Goal: Task Accomplishment & Management: Manage account settings

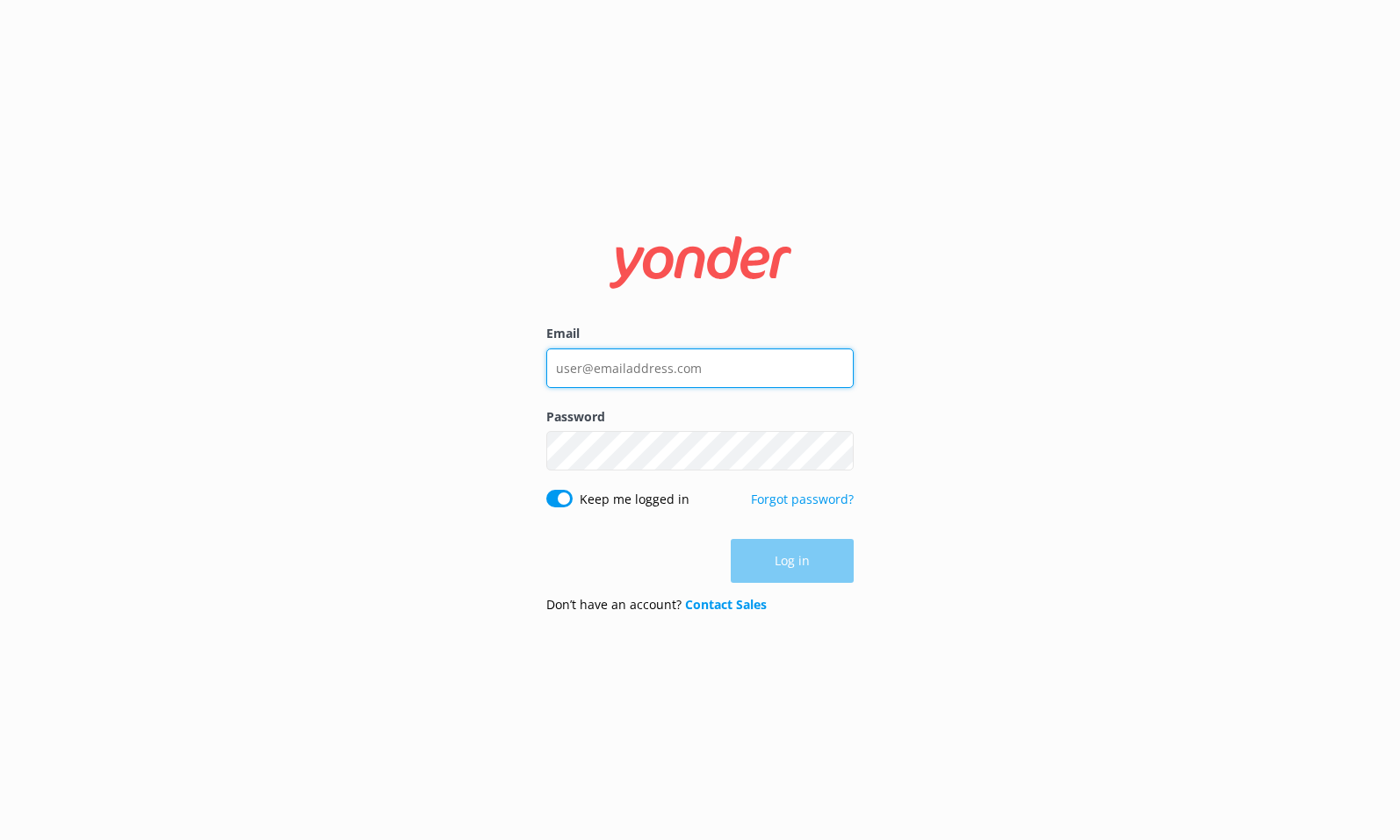
type input "[EMAIL_ADDRESS][DOMAIN_NAME]"
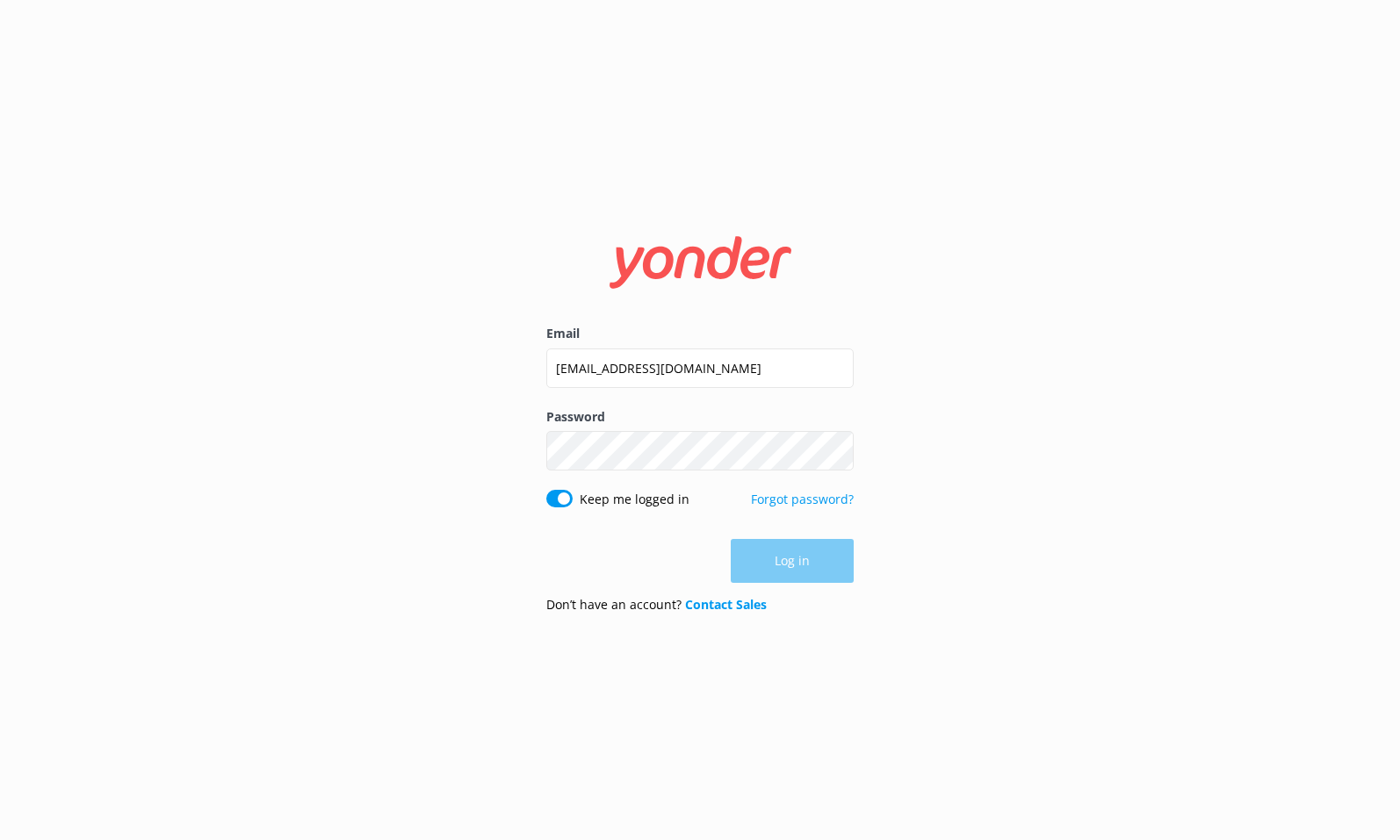
click at [773, 560] on div "Log in" at bounding box center [699, 560] width 307 height 44
click at [798, 569] on button "Log in" at bounding box center [792, 561] width 123 height 44
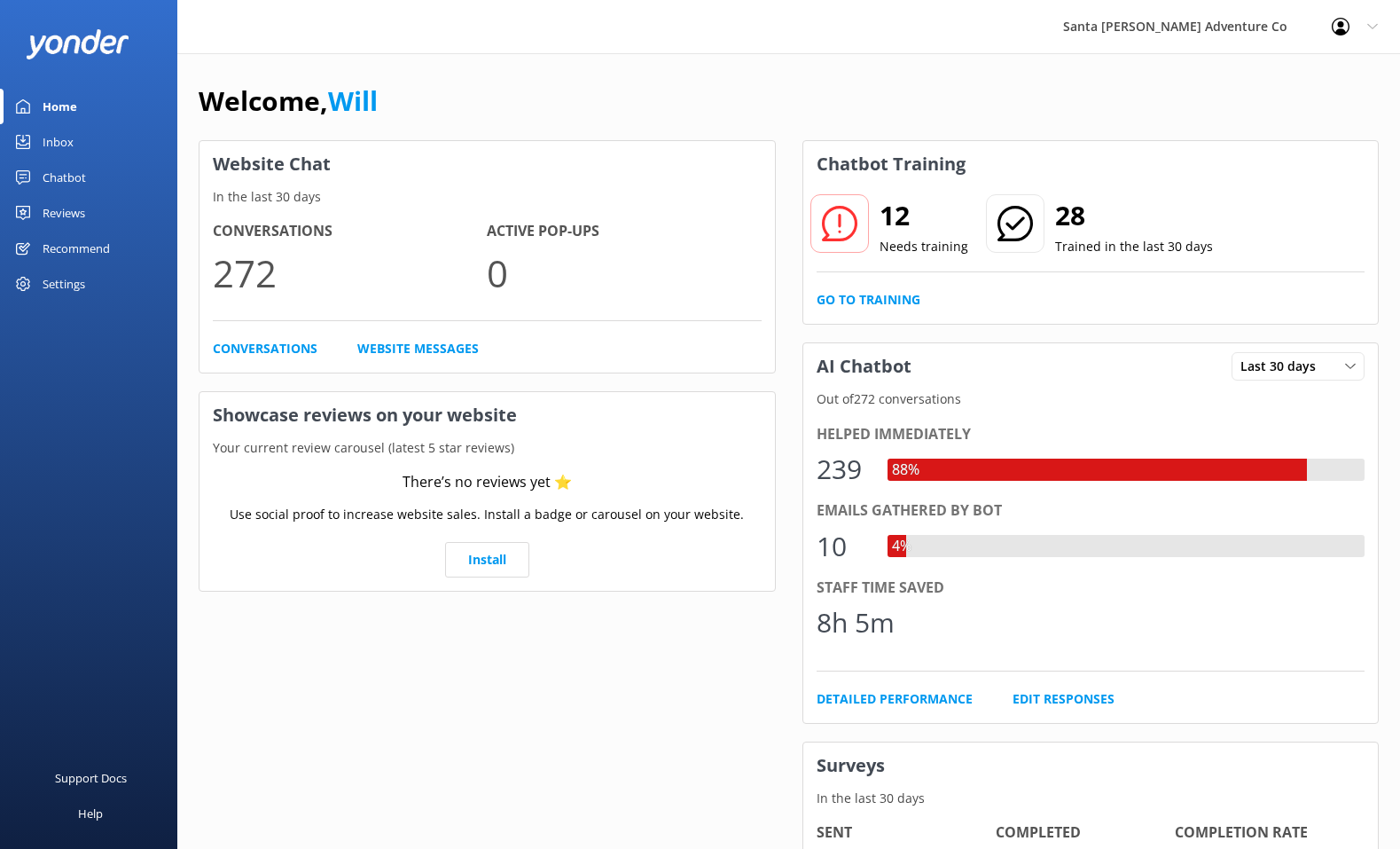
click at [80, 178] on div "Chatbot" at bounding box center [65, 177] width 43 height 35
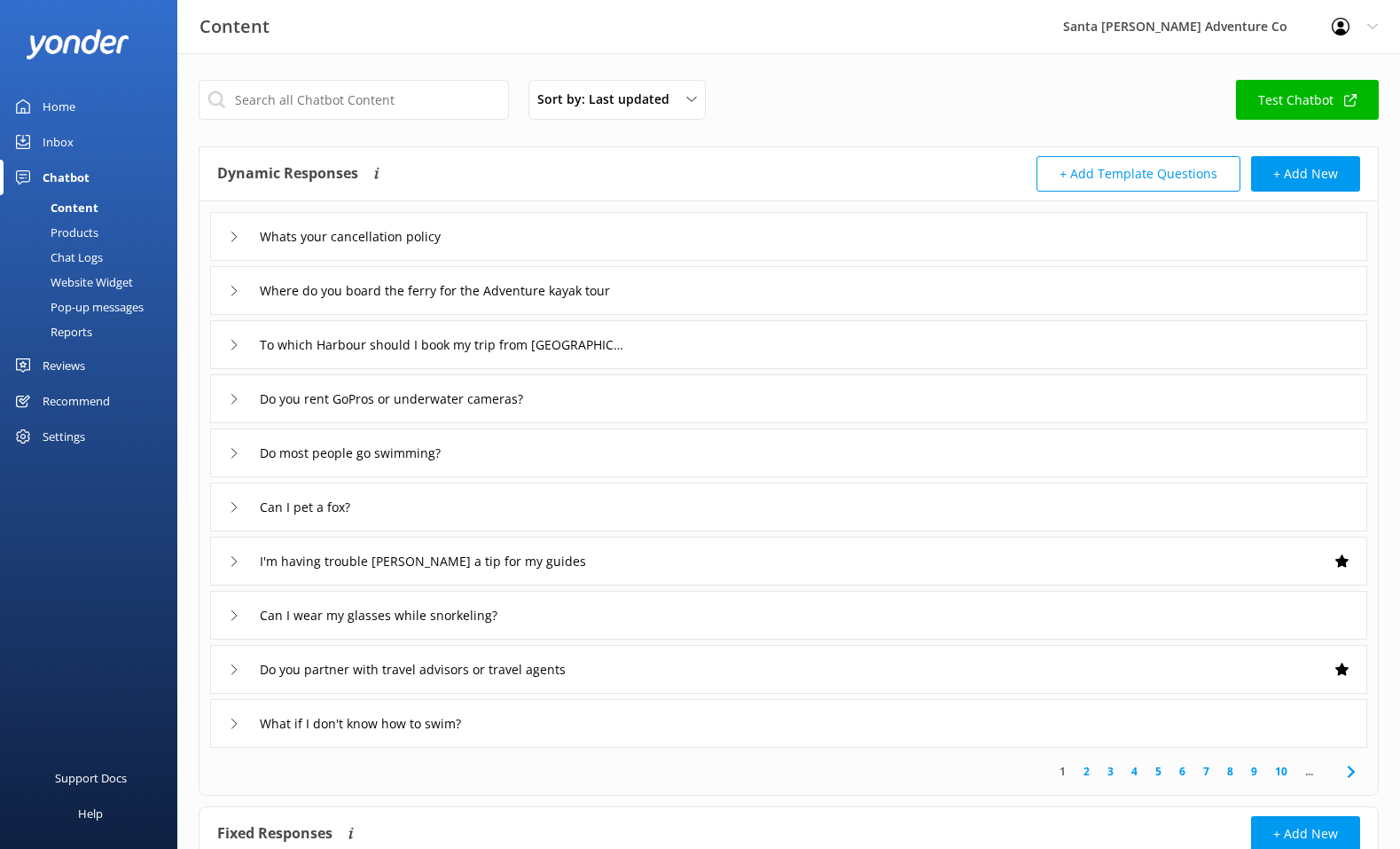
click at [76, 441] on div "Settings" at bounding box center [65, 436] width 43 height 35
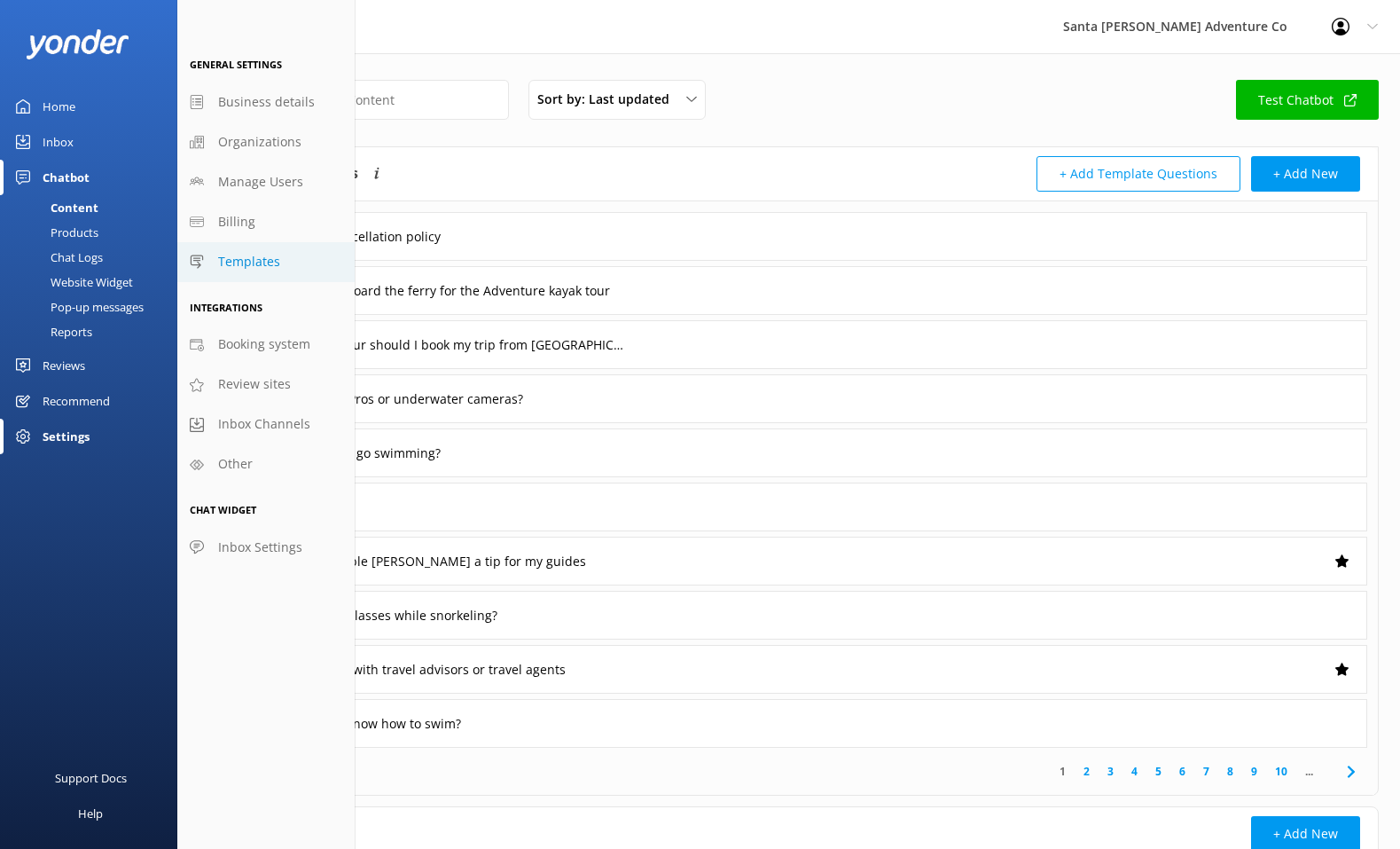
click at [273, 272] on link "Templates" at bounding box center [265, 262] width 177 height 40
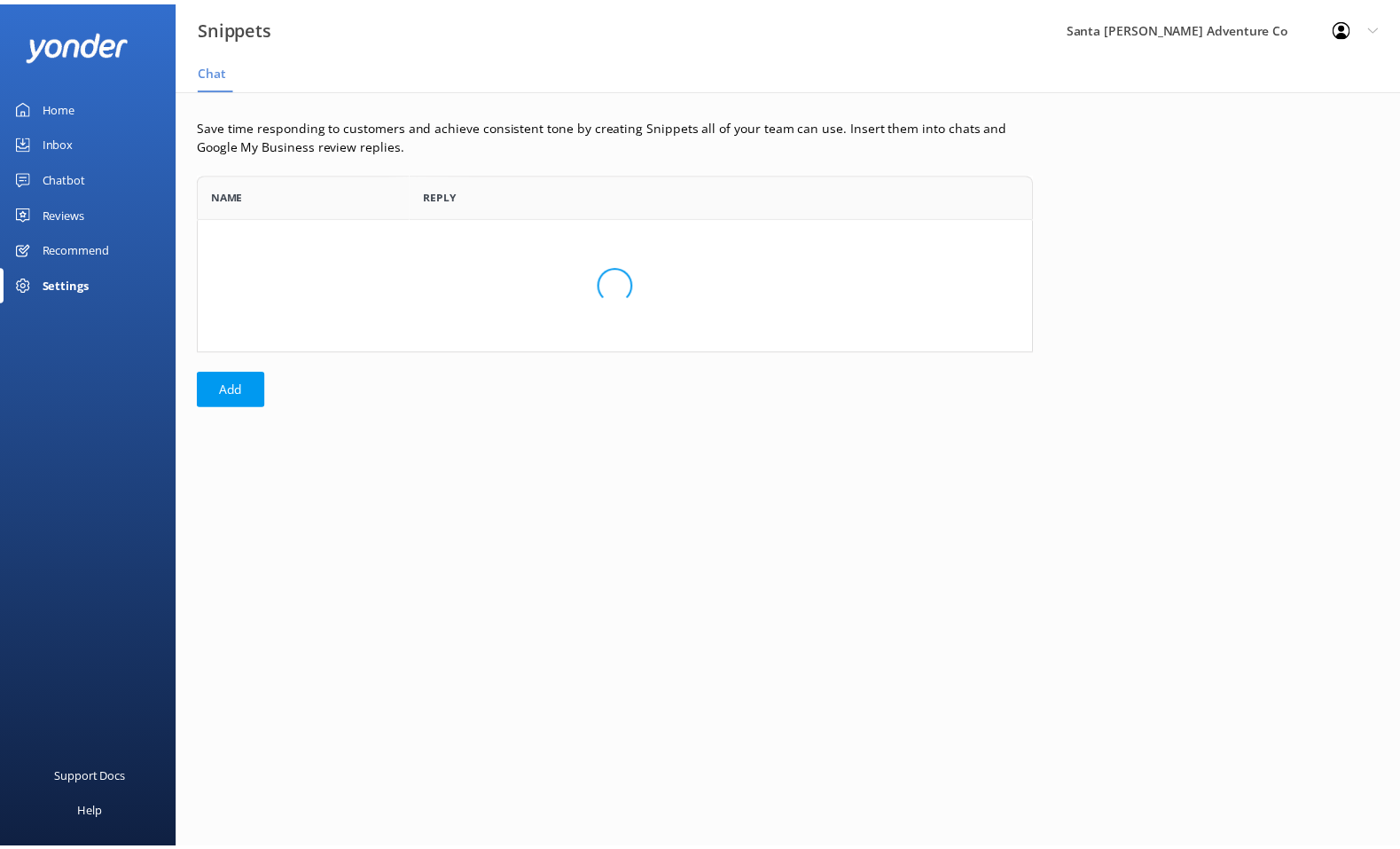
scroll to position [165, 831]
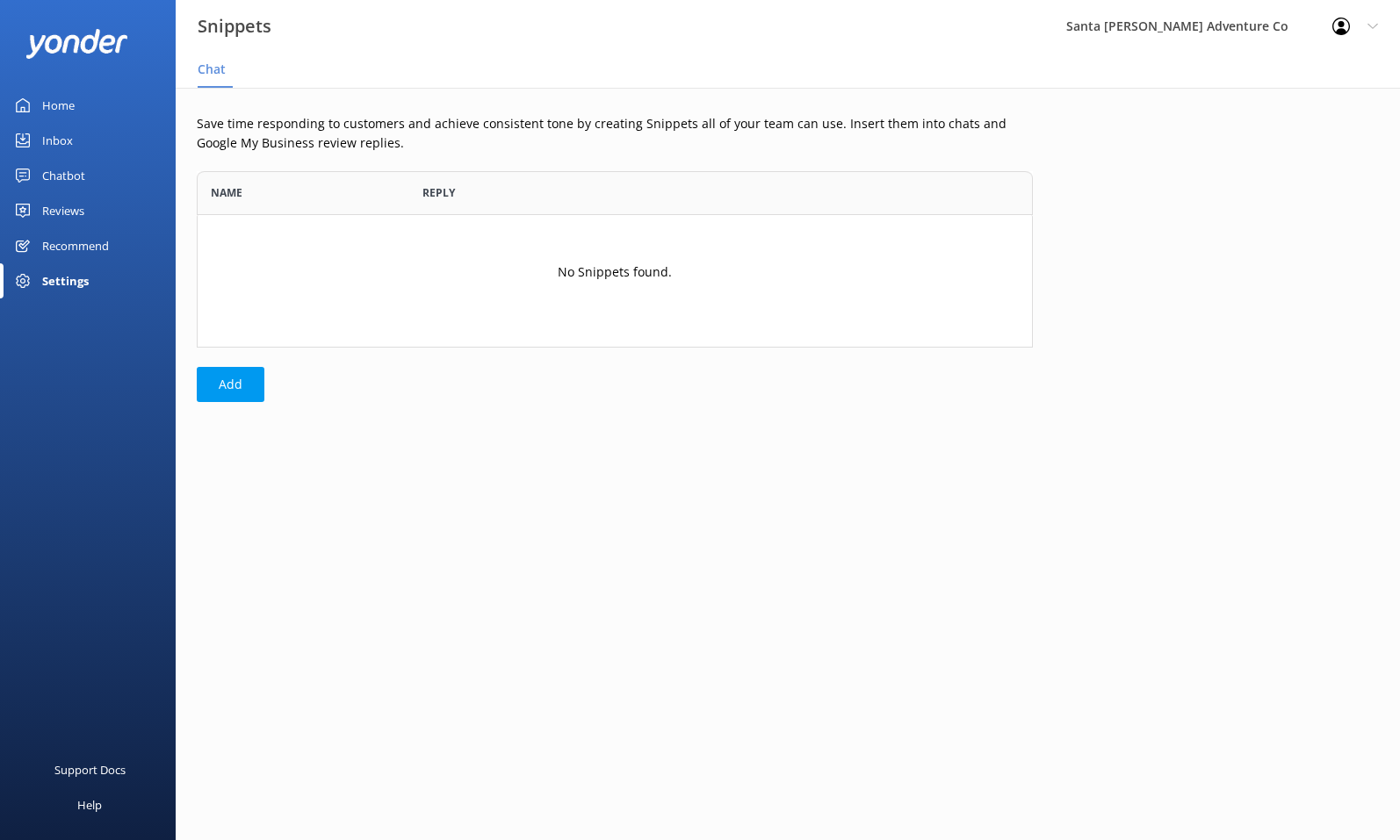
click at [73, 281] on div "Settings" at bounding box center [66, 281] width 46 height 35
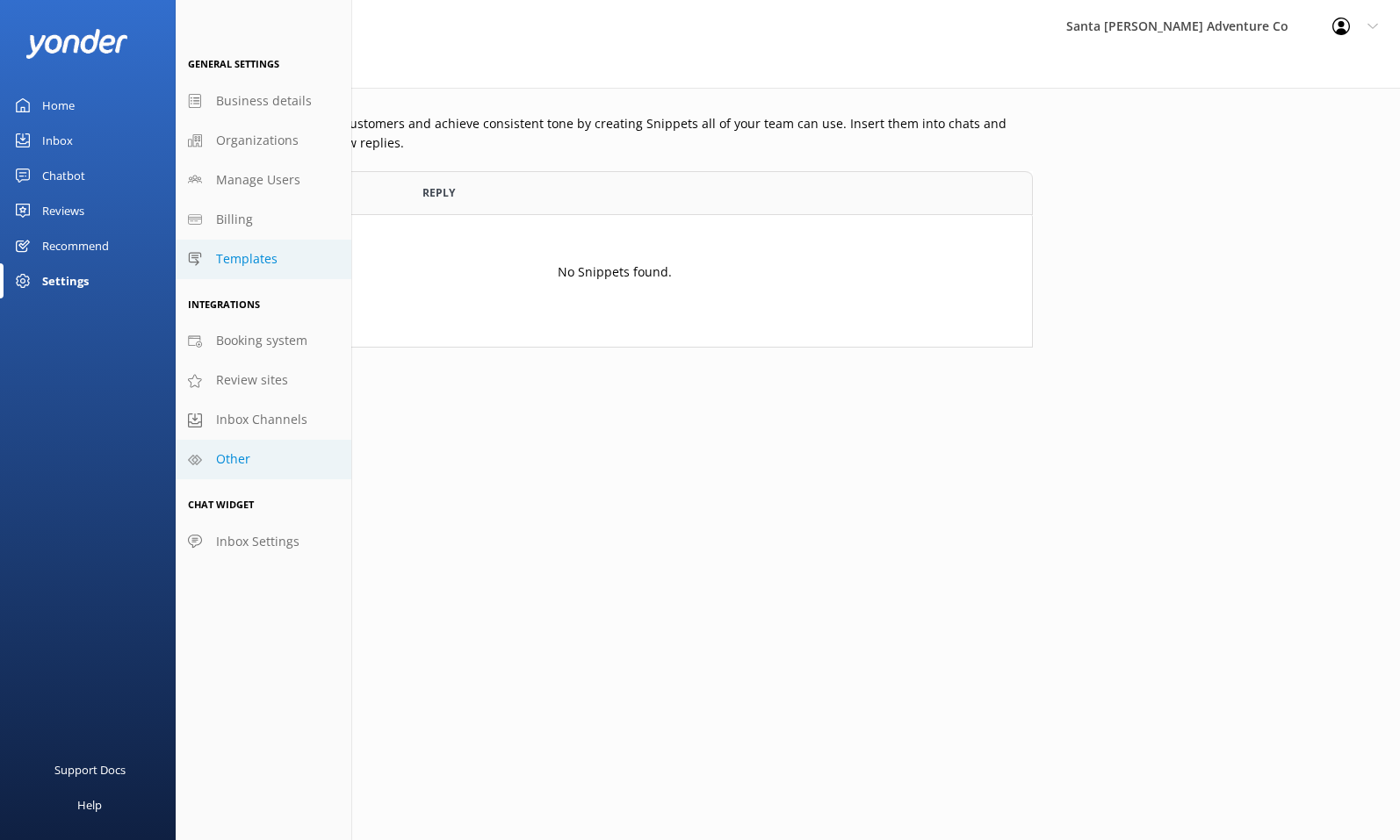
click at [271, 470] on link "Other" at bounding box center [262, 459] width 175 height 40
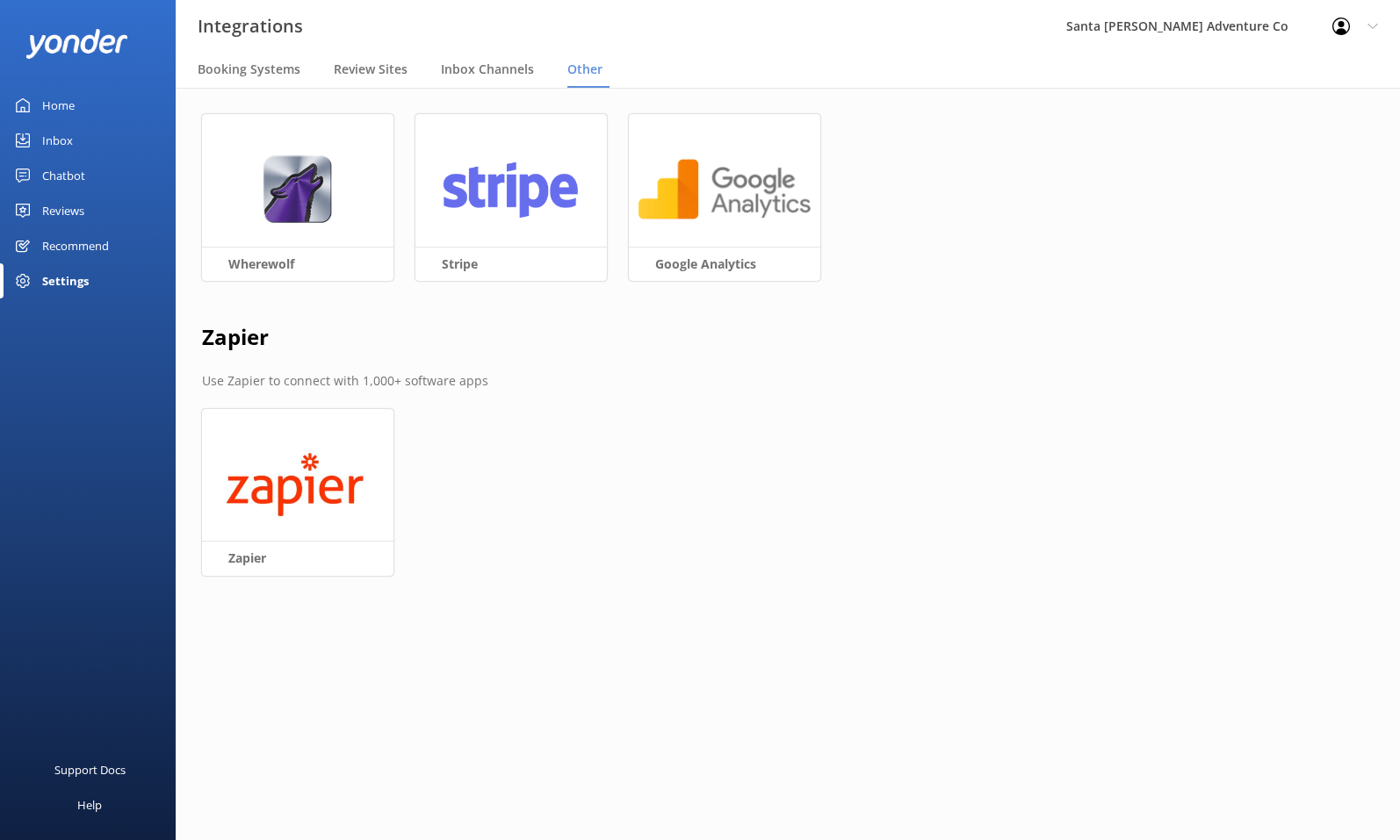
click at [65, 286] on div "Settings" at bounding box center [66, 281] width 46 height 35
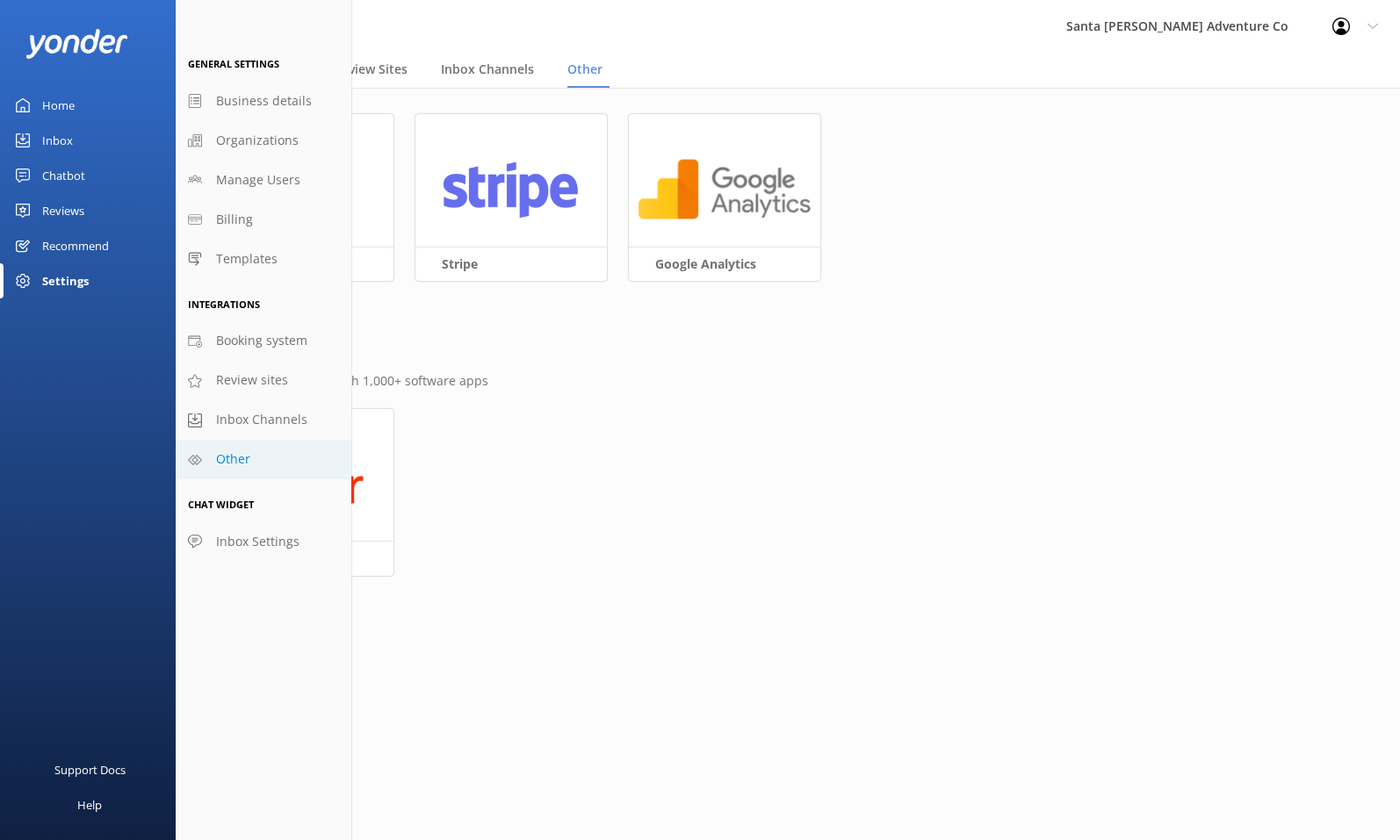
click at [64, 177] on div "Chatbot" at bounding box center [64, 175] width 43 height 35
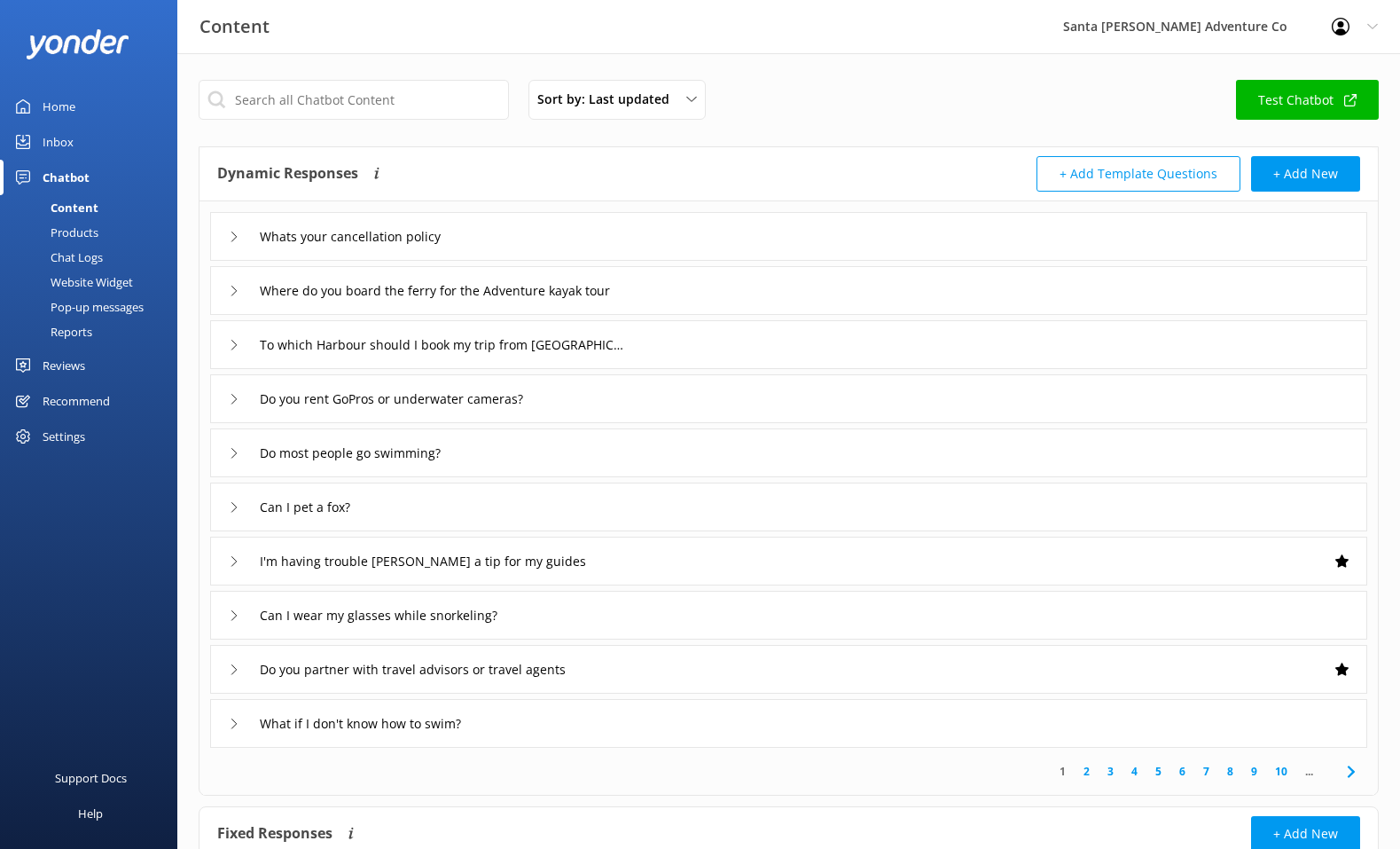
click at [1369, 19] on div "Profile Settings Logout" at bounding box center [1355, 26] width 91 height 53
click at [1170, 27] on div "Santa [PERSON_NAME] Adventure Co" at bounding box center [1175, 26] width 269 height 53
drag, startPoint x: 976, startPoint y: 27, endPoint x: 796, endPoint y: 38, distance: 180.3
click at [976, 27] on div "Content Santa [PERSON_NAME] Adventure Co Profile Settings Logout" at bounding box center [700, 26] width 1400 height 53
click at [86, 281] on div "Website Widget" at bounding box center [71, 282] width 122 height 24
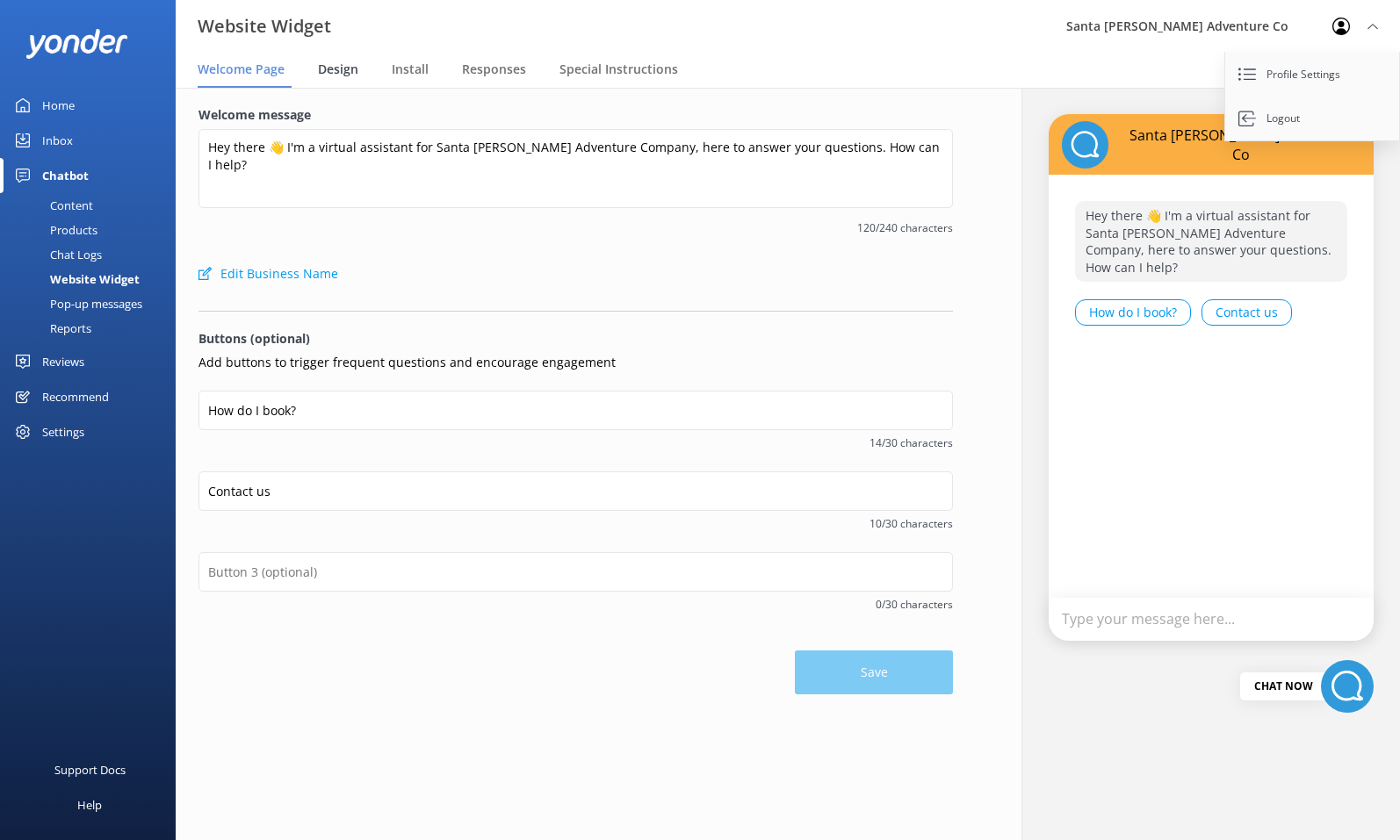
click at [338, 76] on span "Design" at bounding box center [338, 70] width 41 height 17
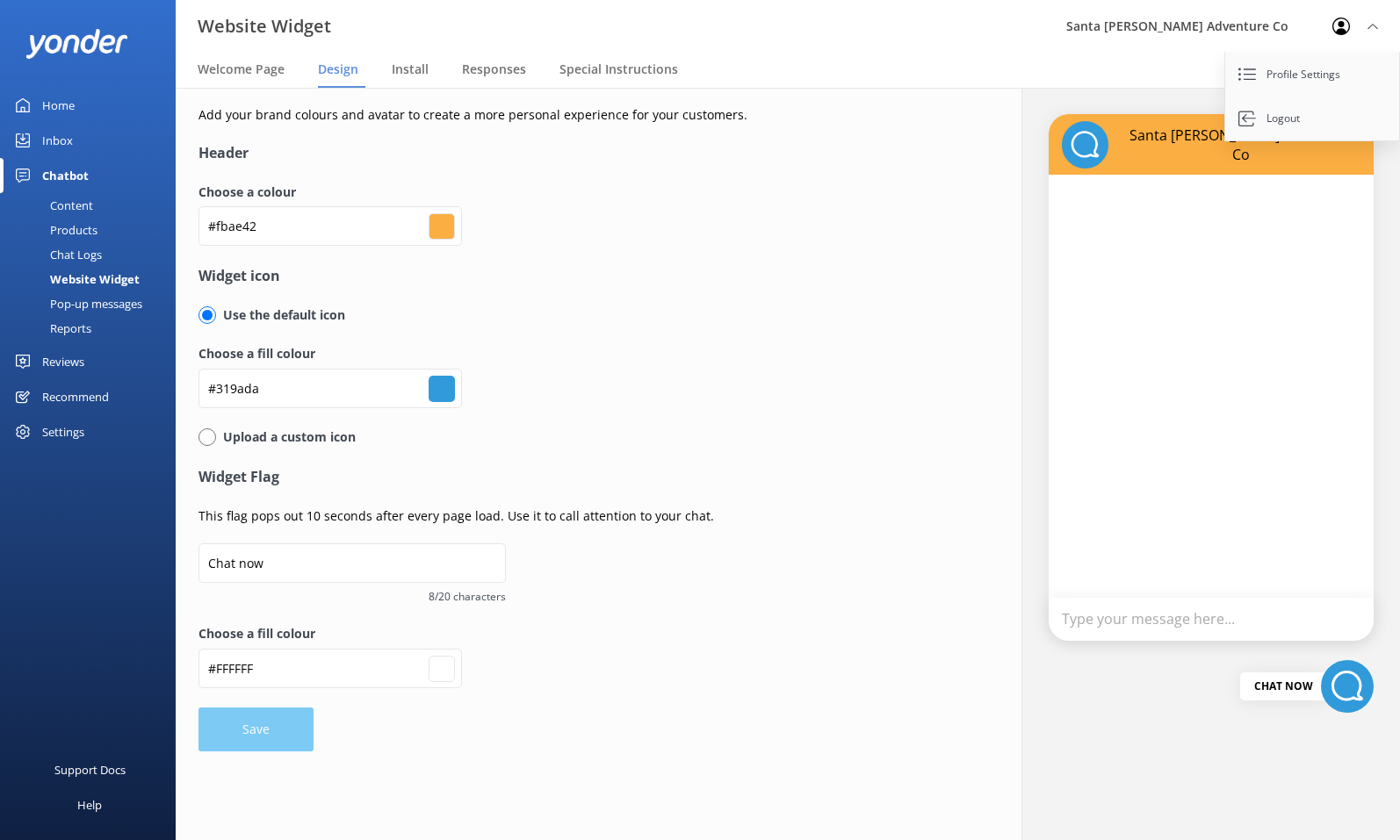
click at [673, 333] on div "Use the default icon" at bounding box center [575, 325] width 754 height 39
click at [840, 242] on div "Choose a colour #fbae42 #fbae42" at bounding box center [575, 224] width 754 height 82
click at [664, 523] on p "This flag pops out 10 seconds after every page load. Use it to call attention t…" at bounding box center [575, 516] width 754 height 19
drag, startPoint x: 707, startPoint y: 136, endPoint x: 660, endPoint y: 126, distance: 48.1
click at [705, 136] on div "Add your brand colours and avatar to create a more personal experience for your…" at bounding box center [575, 429] width 754 height 646
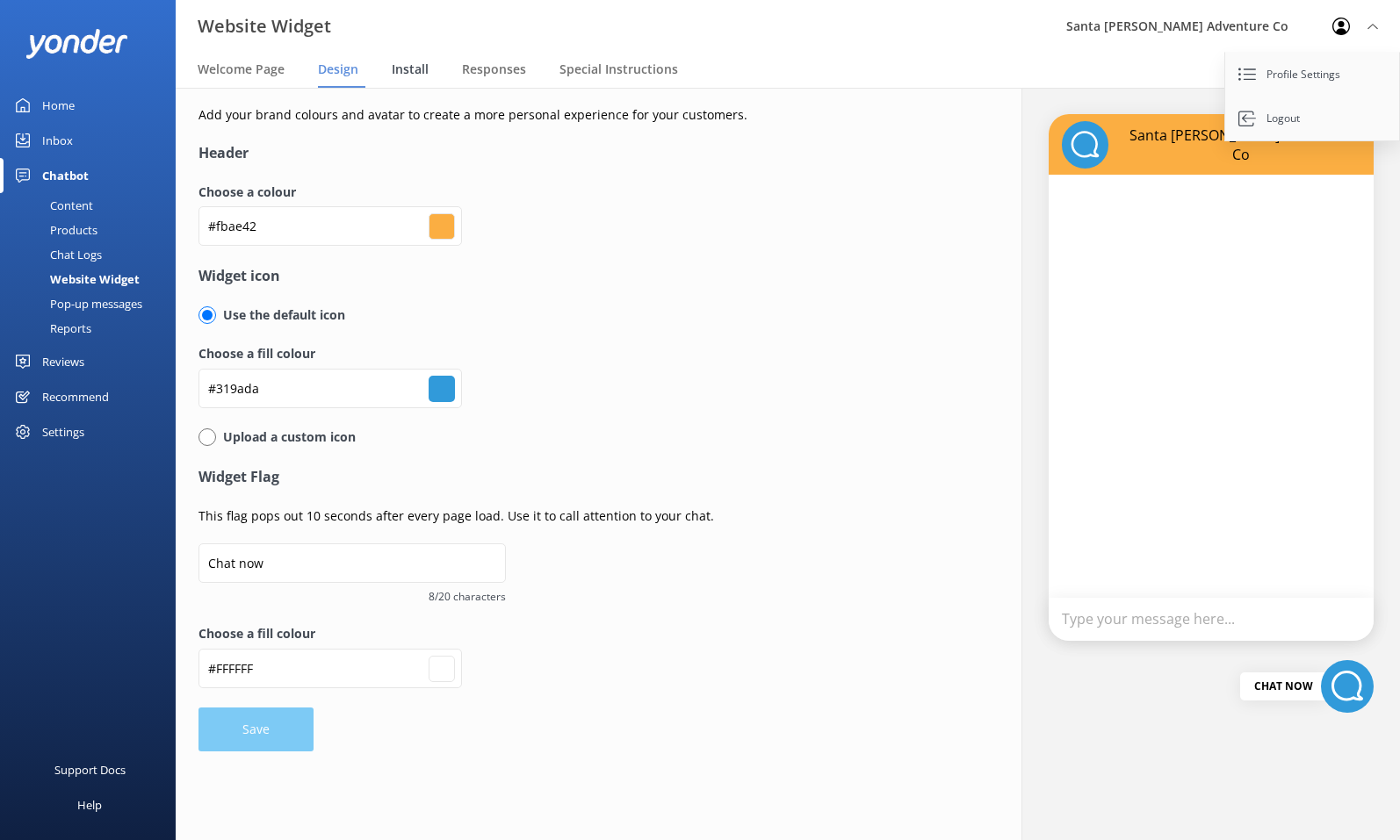
click at [401, 76] on span "Install" at bounding box center [411, 70] width 37 height 17
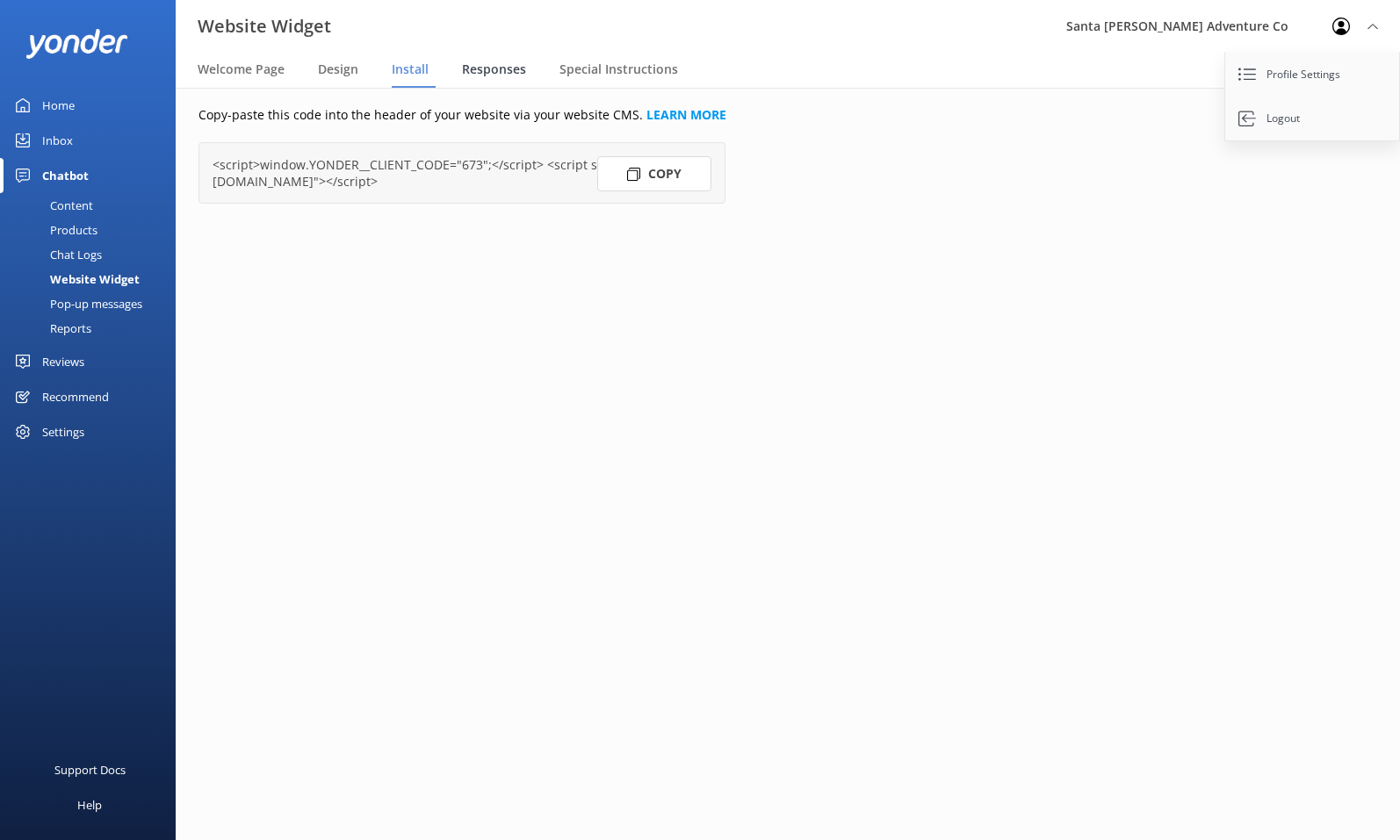
click at [496, 72] on span "Responses" at bounding box center [494, 70] width 64 height 17
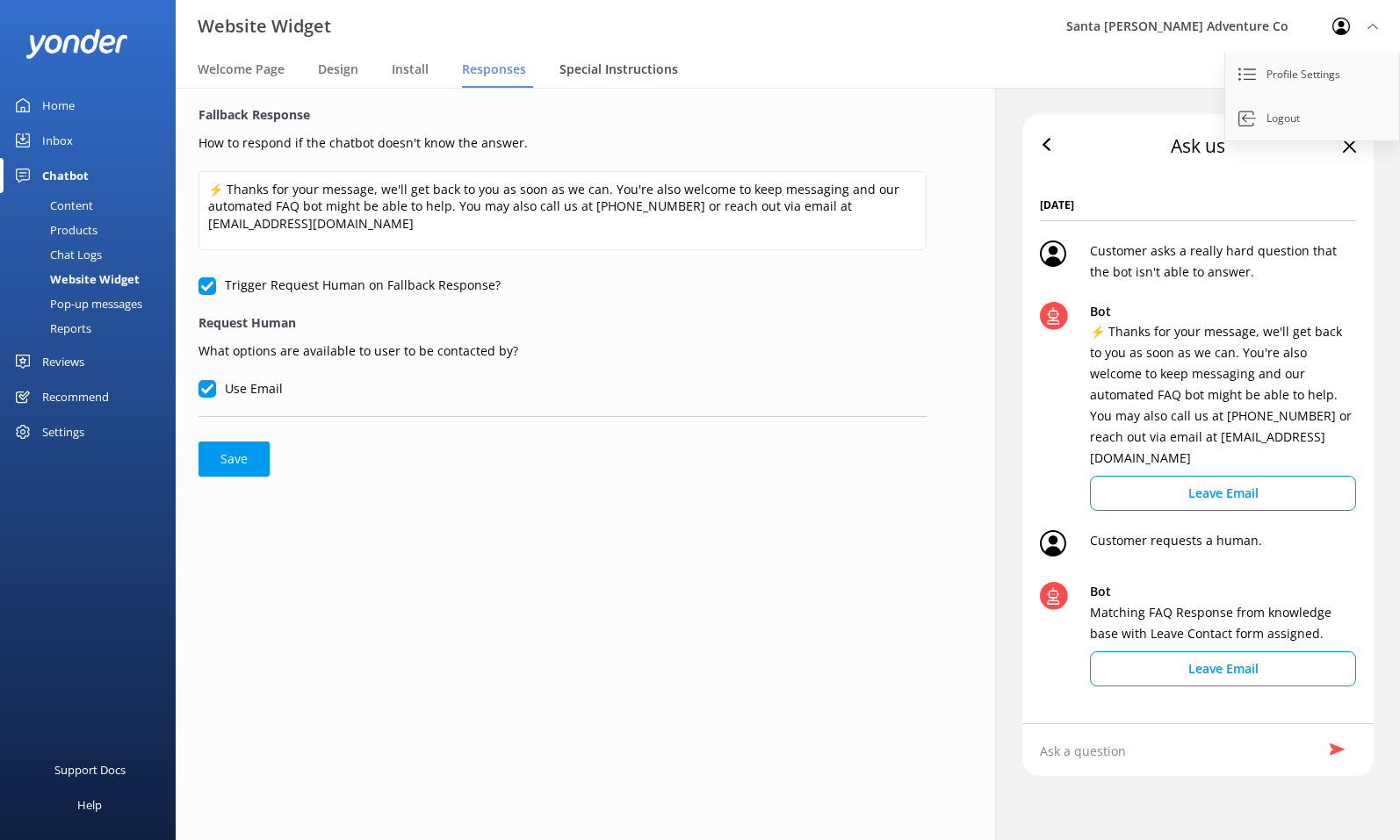
click at [633, 69] on span "Special Instructions" at bounding box center [619, 70] width 118 height 17
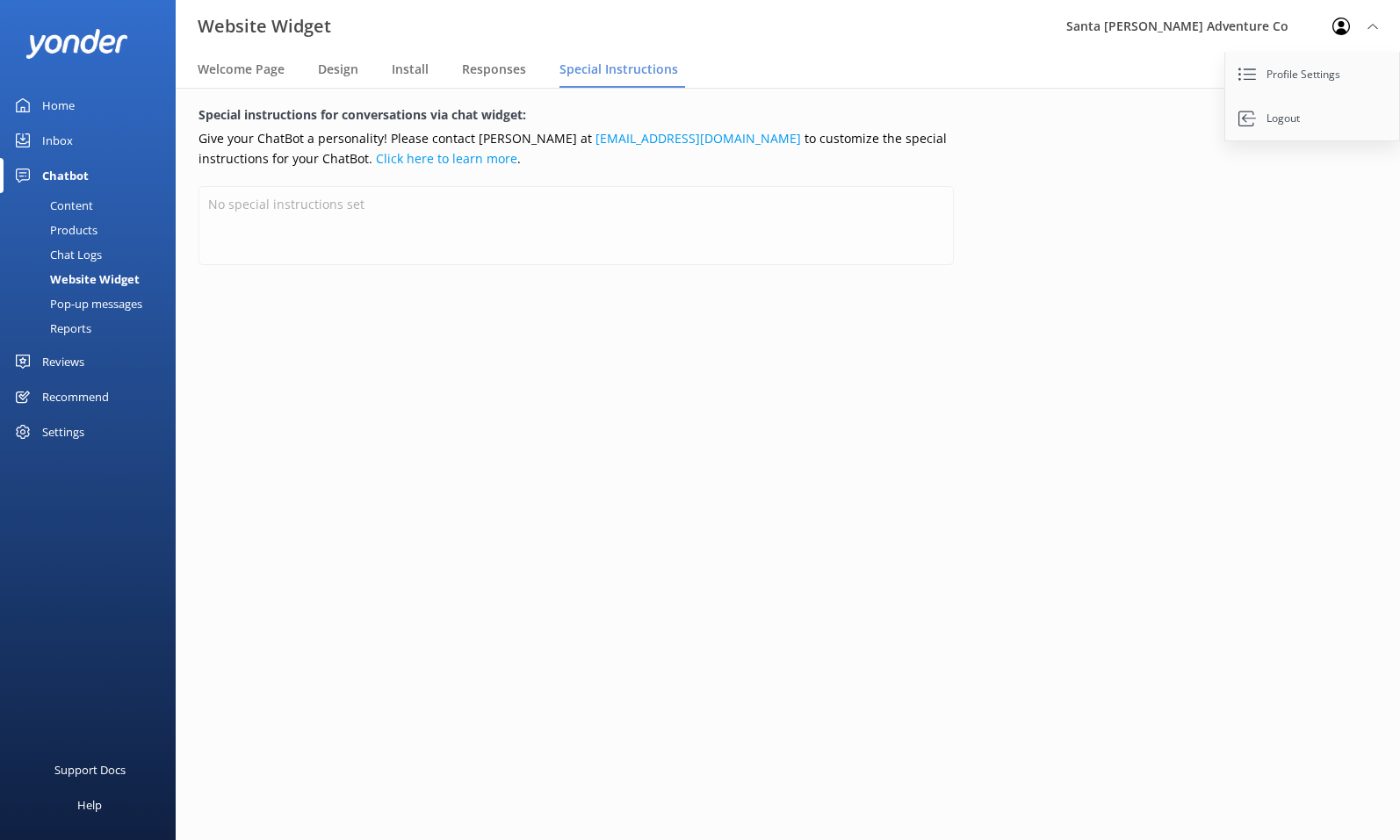
click at [383, 71] on nav "Welcome Page Design Install Responses Special Instructions" at bounding box center [787, 70] width 1224 height 35
click at [307, 76] on nav "Welcome Page Design Install Responses Special Instructions" at bounding box center [787, 70] width 1224 height 35
click at [328, 73] on span "Design" at bounding box center [338, 70] width 41 height 17
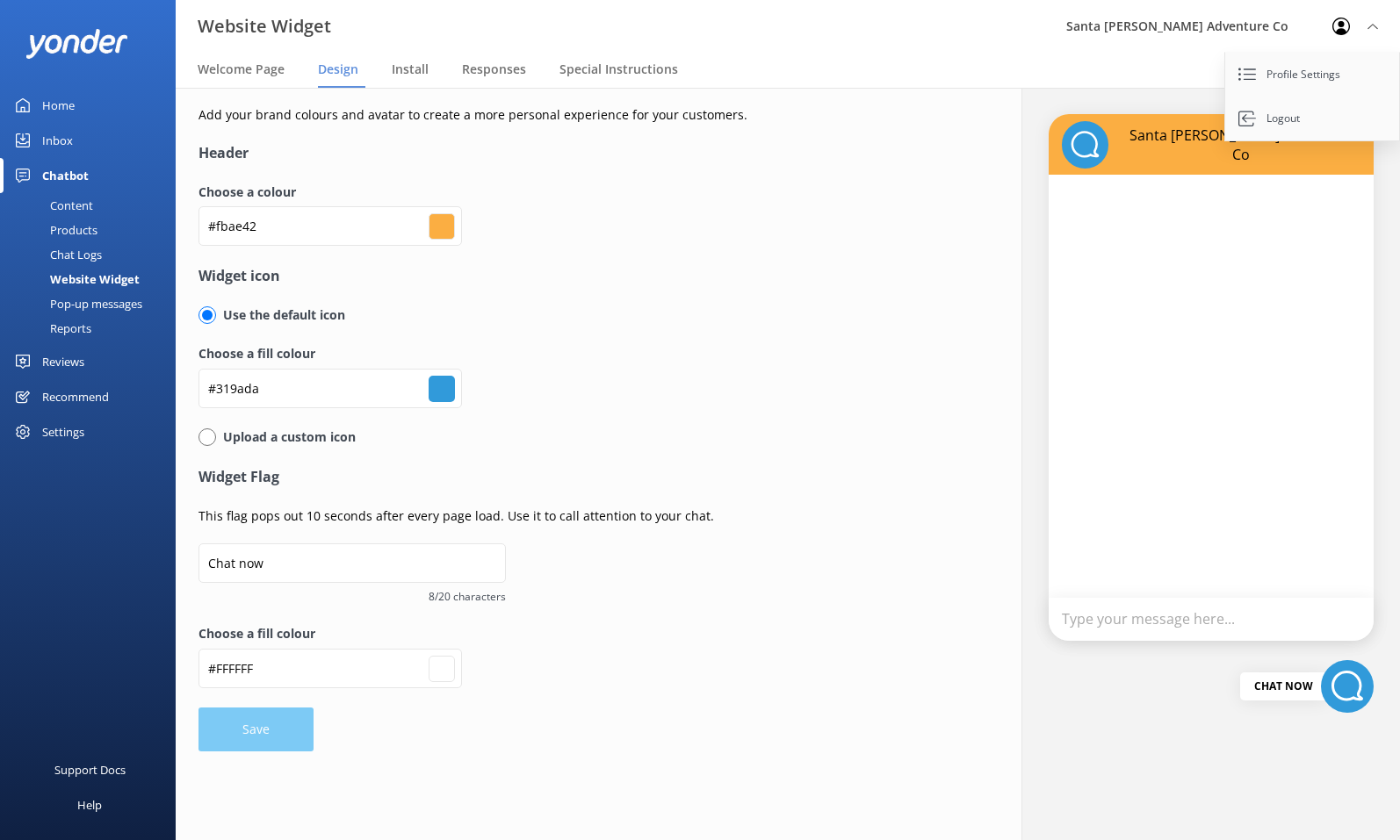
type input "#ffffff"
